Goal: Task Accomplishment & Management: Use online tool/utility

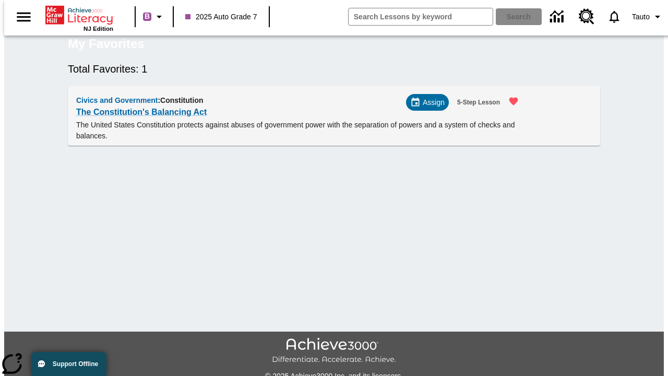
click at [432, 108] on span "Assign" at bounding box center [434, 102] width 22 height 11
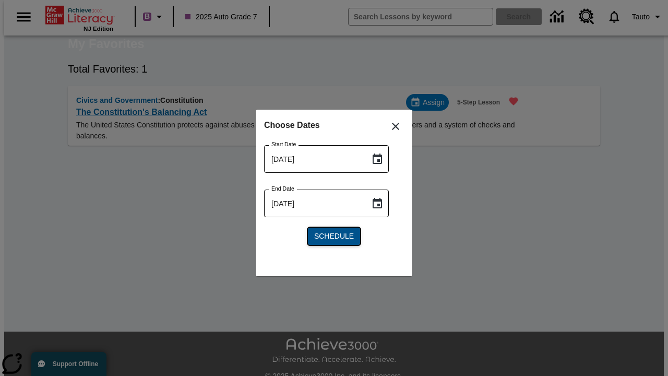
click at [334, 236] on span "Schedule" at bounding box center [334, 236] width 40 height 11
